Goal: Transaction & Acquisition: Subscribe to service/newsletter

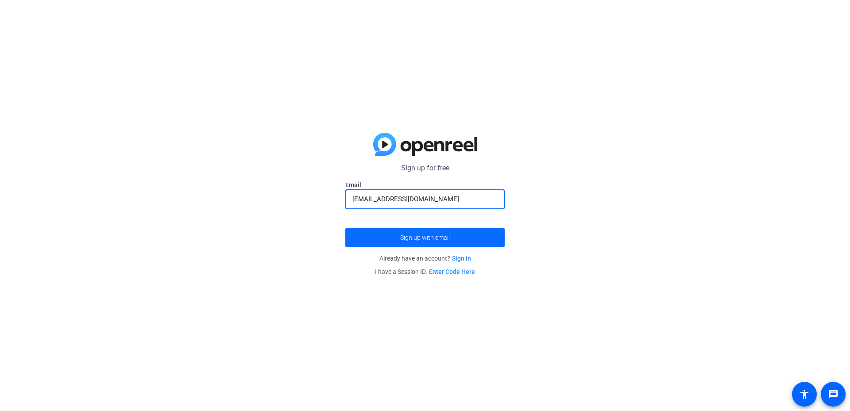
click at [415, 238] on span "Sign up with email" at bounding box center [425, 238] width 50 height 0
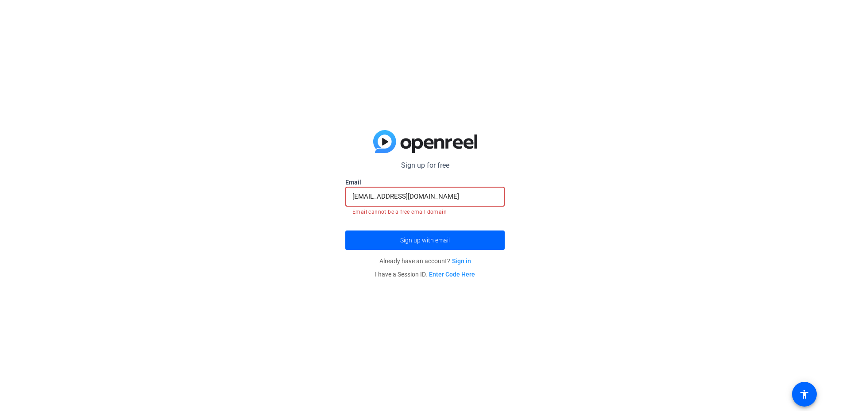
drag, startPoint x: 397, startPoint y: 198, endPoint x: 379, endPoint y: 206, distance: 19.8
click at [379, 206] on div "[EMAIL_ADDRESS][DOMAIN_NAME]" at bounding box center [424, 197] width 145 height 20
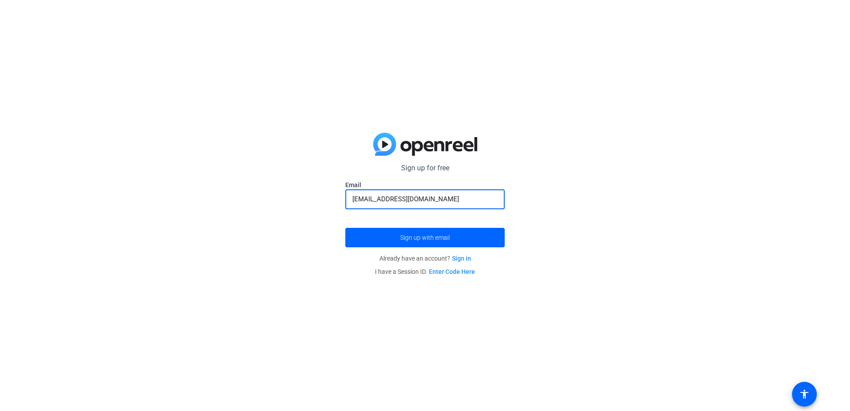
click at [345, 228] on button "Sign up with email" at bounding box center [424, 237] width 159 height 19
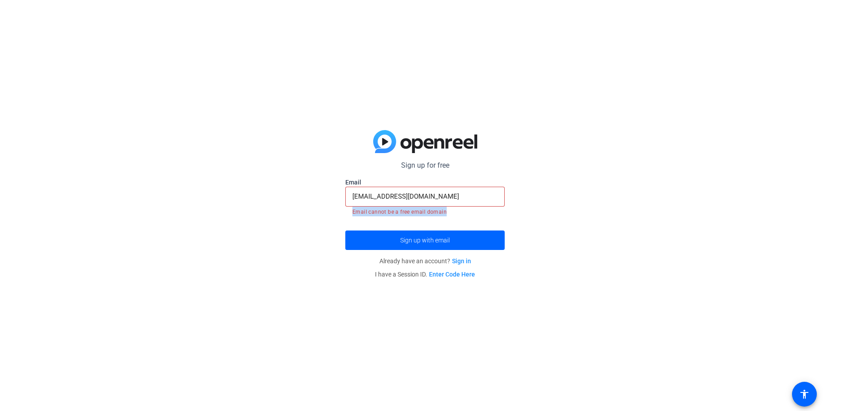
drag, startPoint x: 450, startPoint y: 213, endPoint x: 345, endPoint y: 213, distance: 104.9
click at [345, 213] on div "Sign up for free [EMAIL_ADDRESS][DOMAIN_NAME] Email [EMAIL_ADDRESS][DOMAIN_NAME…" at bounding box center [425, 205] width 850 height 411
click at [363, 211] on mat-error "Email cannot be a free email domain" at bounding box center [424, 212] width 145 height 10
click at [433, 240] on span "Sign up with email" at bounding box center [425, 240] width 50 height 0
drag, startPoint x: 360, startPoint y: 212, endPoint x: 452, endPoint y: 214, distance: 92.6
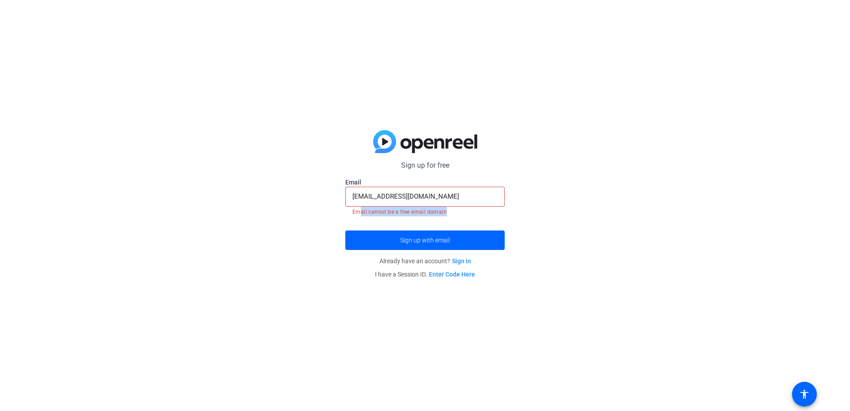
click at [452, 214] on mat-error "Email cannot be a free email domain" at bounding box center [424, 212] width 145 height 10
click at [458, 211] on mat-error "Email cannot be a free email domain" at bounding box center [424, 212] width 145 height 10
drag, startPoint x: 420, startPoint y: 207, endPoint x: 369, endPoint y: 202, distance: 51.2
click at [346, 209] on div "Email cannot be a free email domain" at bounding box center [424, 212] width 159 height 10
drag, startPoint x: 380, startPoint y: 197, endPoint x: 325, endPoint y: 201, distance: 55.1
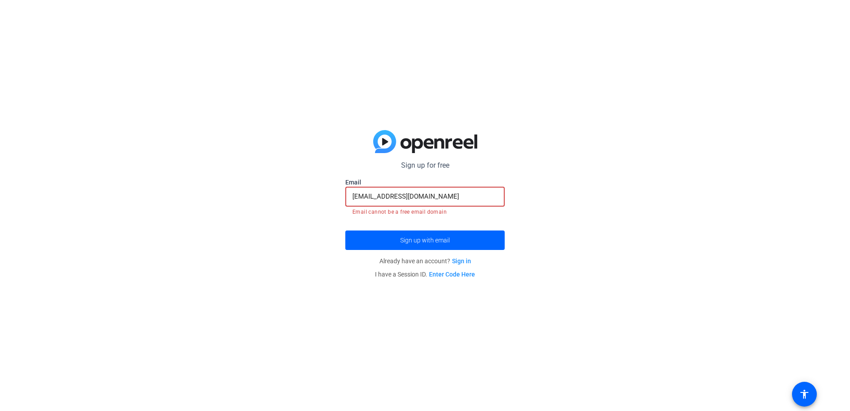
click at [325, 201] on div "Sign up for free [EMAIL_ADDRESS][DOMAIN_NAME] Email [EMAIL_ADDRESS][DOMAIN_NAME…" at bounding box center [425, 205] width 850 height 411
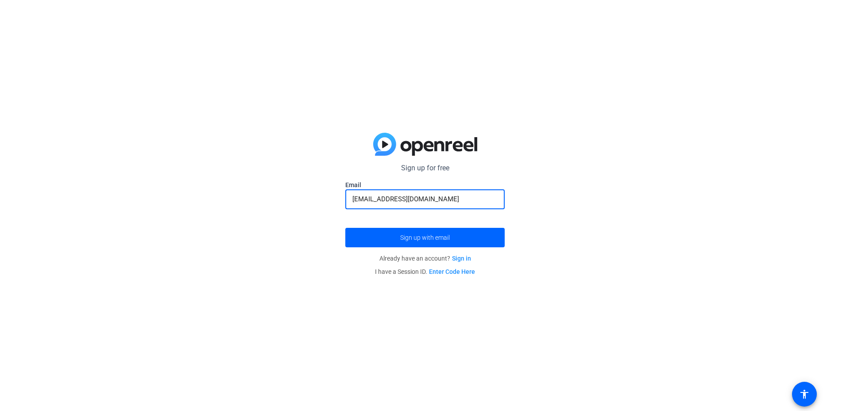
type input "[EMAIL_ADDRESS][DOMAIN_NAME]"
click at [345, 228] on button "Sign up with email" at bounding box center [424, 237] width 159 height 19
